Goal: Transaction & Acquisition: Purchase product/service

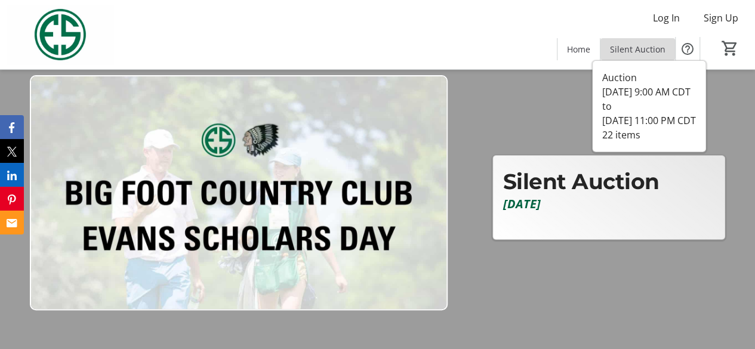
click at [640, 46] on span "Silent Auction" at bounding box center [638, 49] width 56 height 13
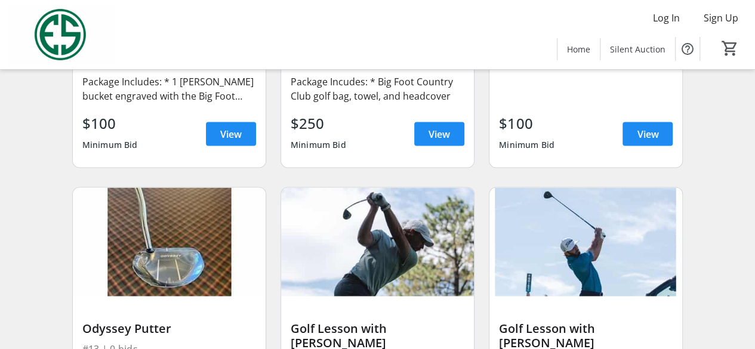
scroll to position [1015, 0]
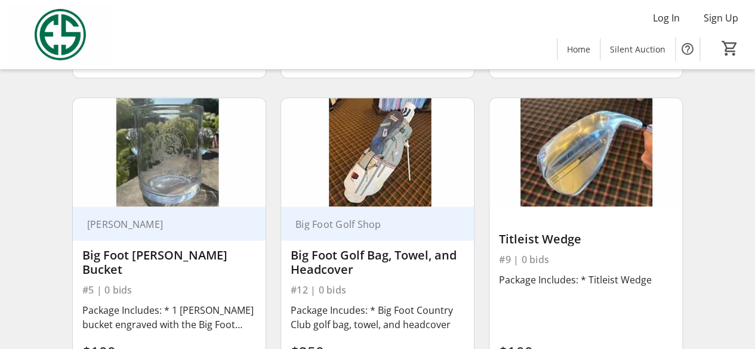
scroll to position [1015, 0]
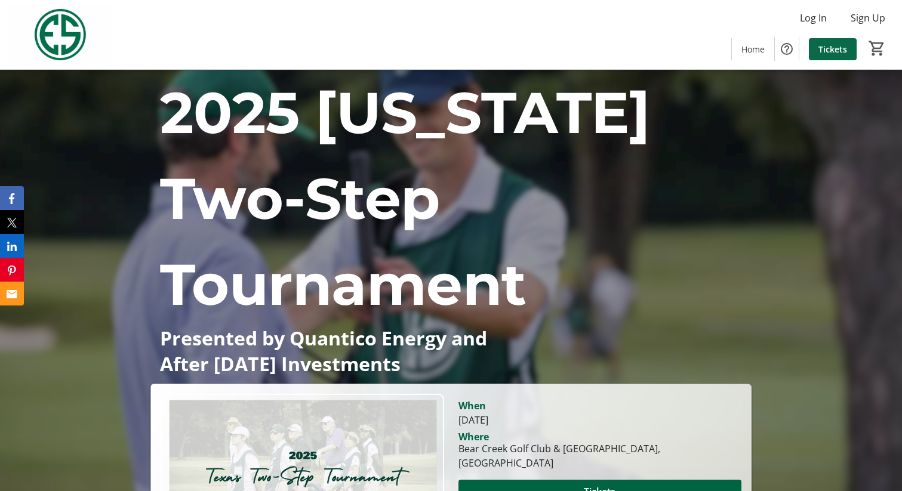
click at [733, 47] on span "Tickets" at bounding box center [832, 49] width 29 height 13
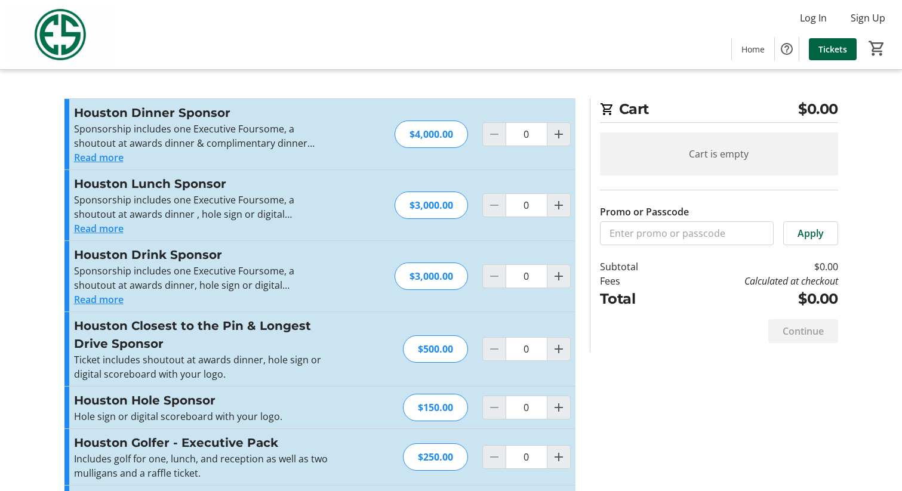
click at [90, 161] on button "Read more" at bounding box center [99, 157] width 50 height 14
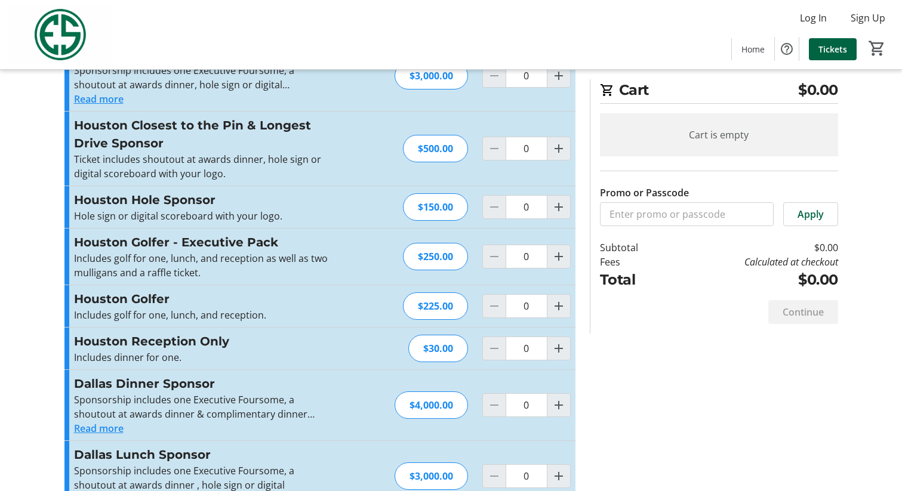
scroll to position [239, 0]
